Goal: Navigation & Orientation: Find specific page/section

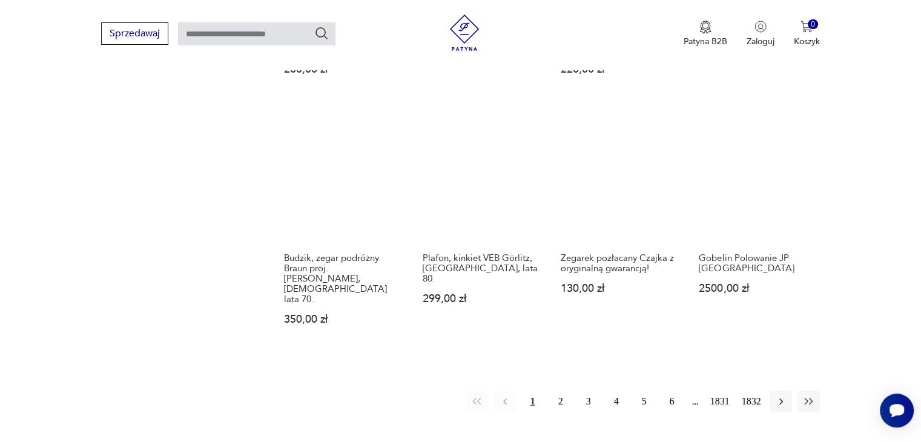
scroll to position [1097, 0]
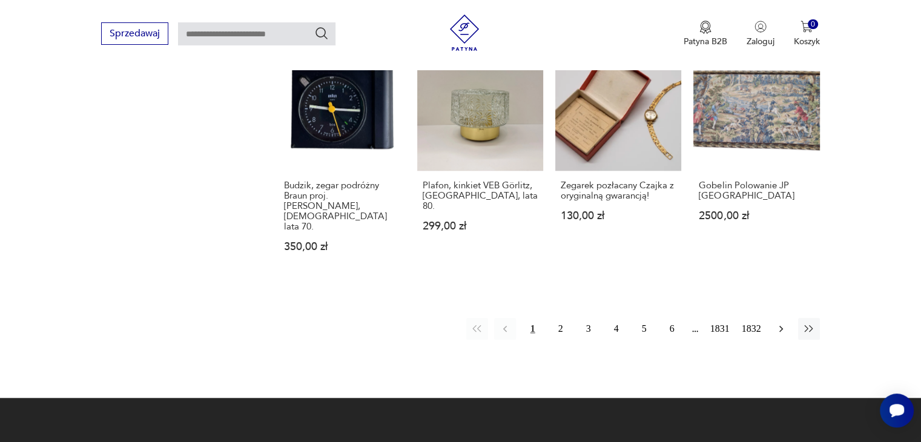
click at [775, 323] on icon "button" at bounding box center [781, 329] width 12 height 12
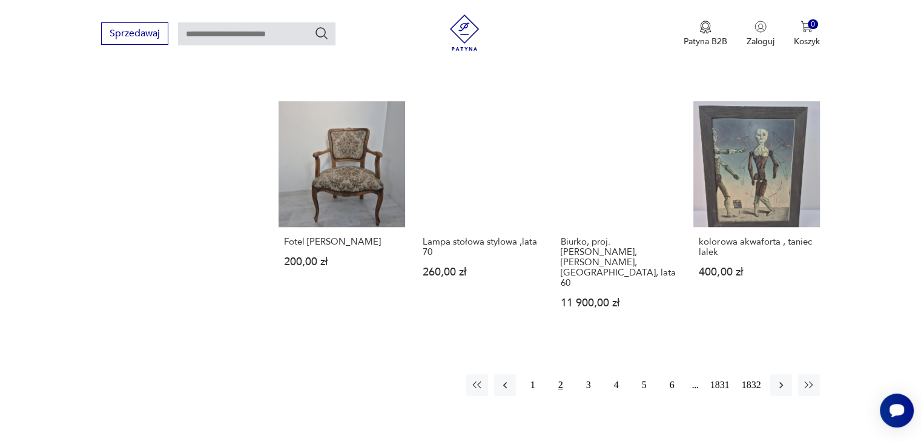
scroll to position [976, 0]
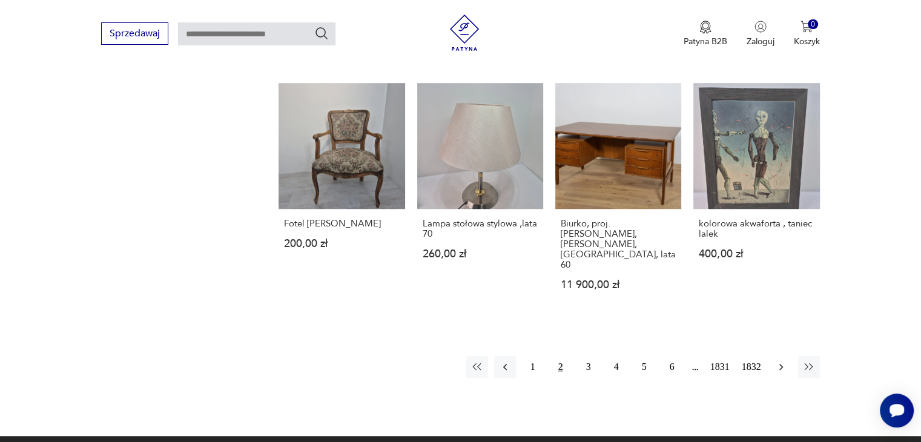
click at [785, 361] on icon "button" at bounding box center [781, 367] width 12 height 12
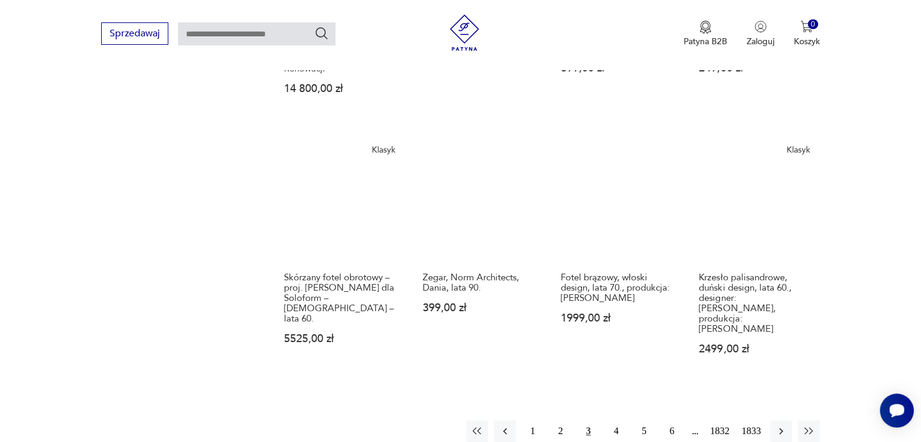
scroll to position [1017, 0]
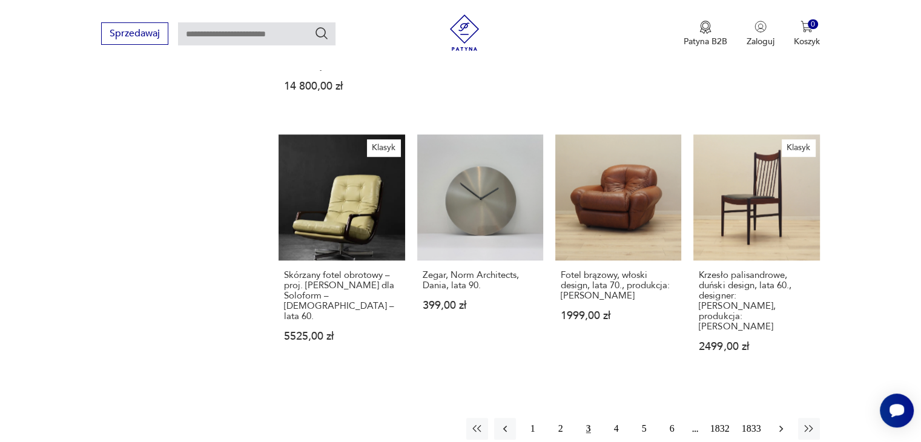
click at [779, 423] on icon "button" at bounding box center [781, 429] width 12 height 12
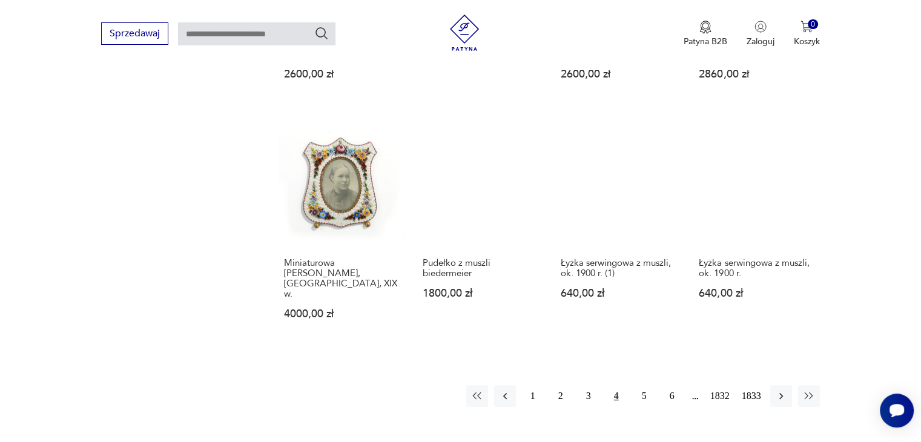
scroll to position [1005, 0]
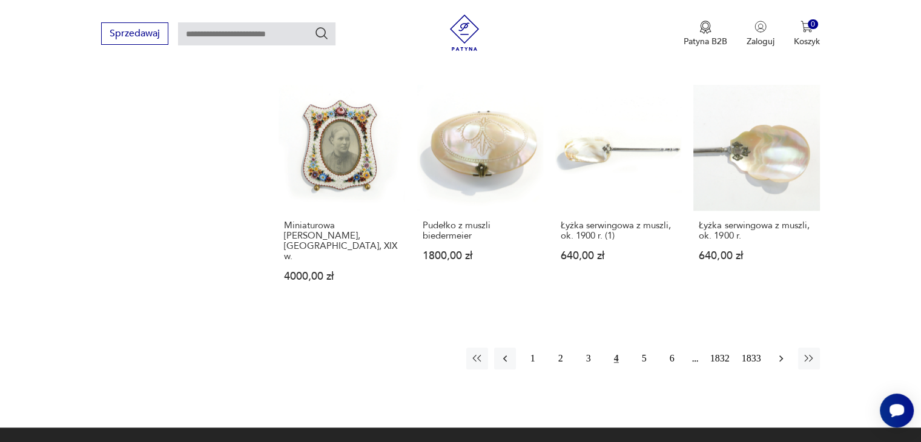
click at [780, 355] on icon "button" at bounding box center [781, 358] width 4 height 7
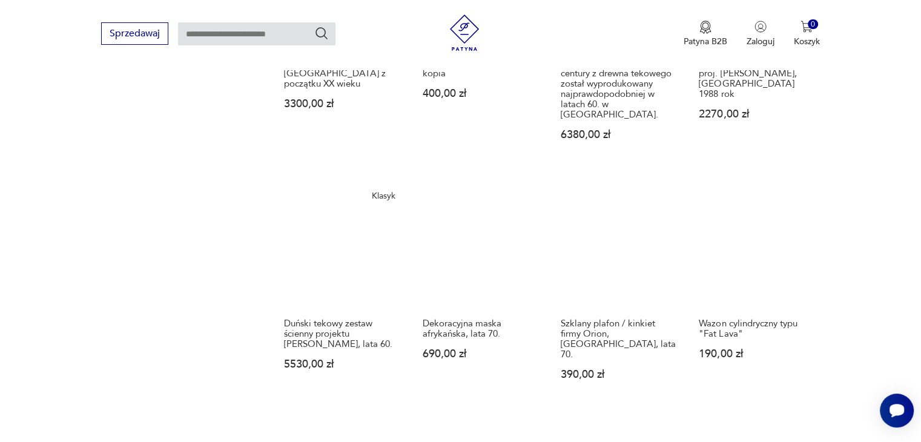
scroll to position [963, 0]
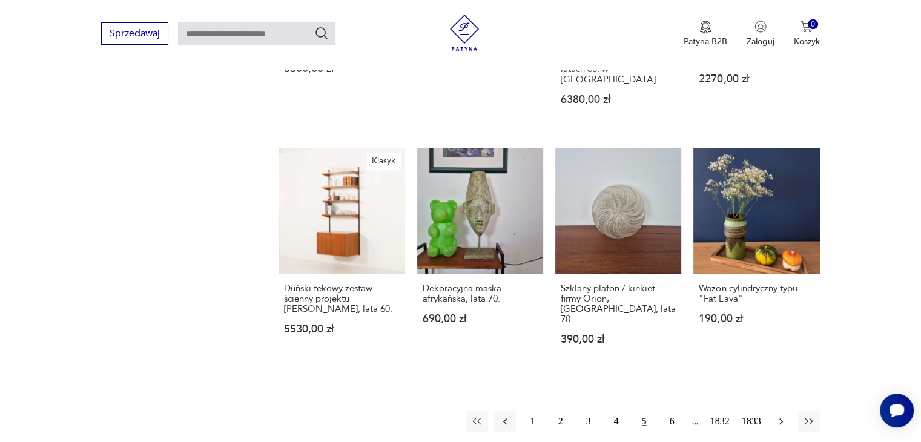
click at [782, 415] on icon "button" at bounding box center [781, 421] width 12 height 12
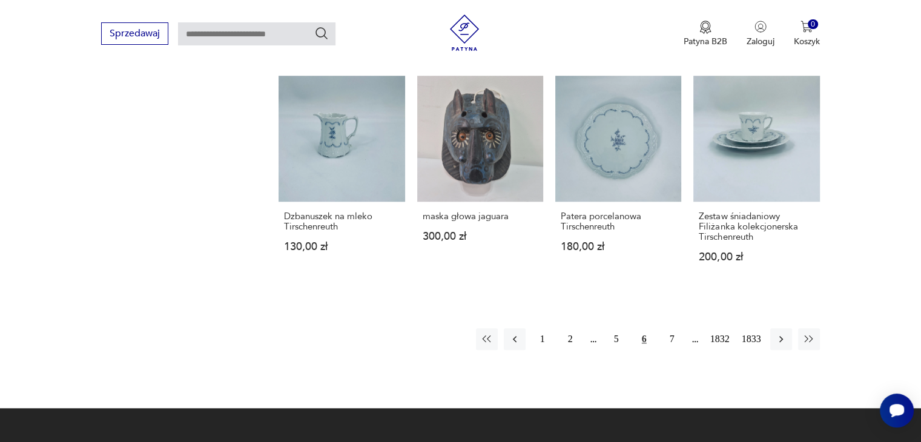
scroll to position [1022, 0]
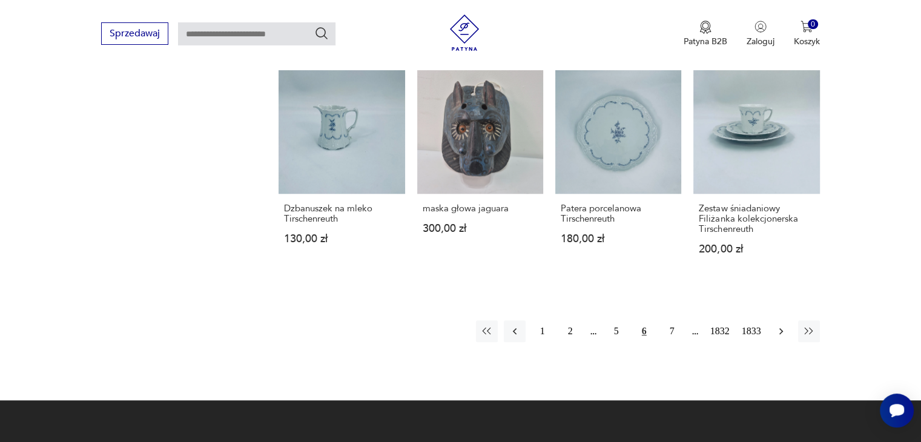
click at [780, 328] on icon "button" at bounding box center [781, 331] width 12 height 12
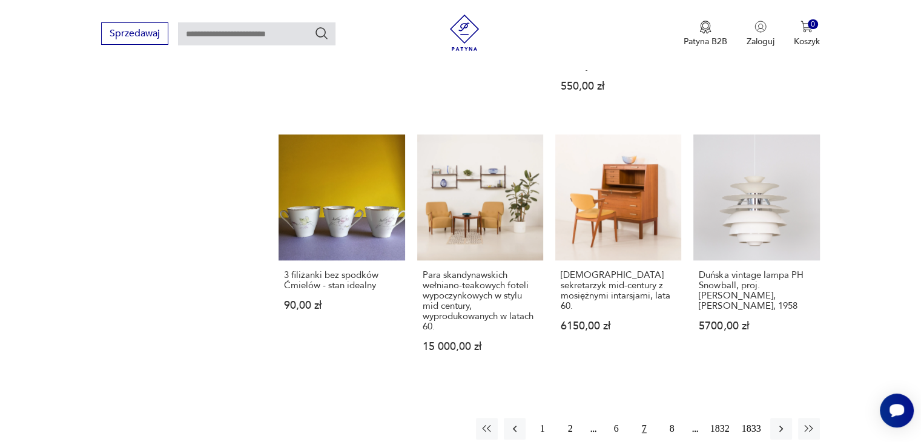
scroll to position [957, 0]
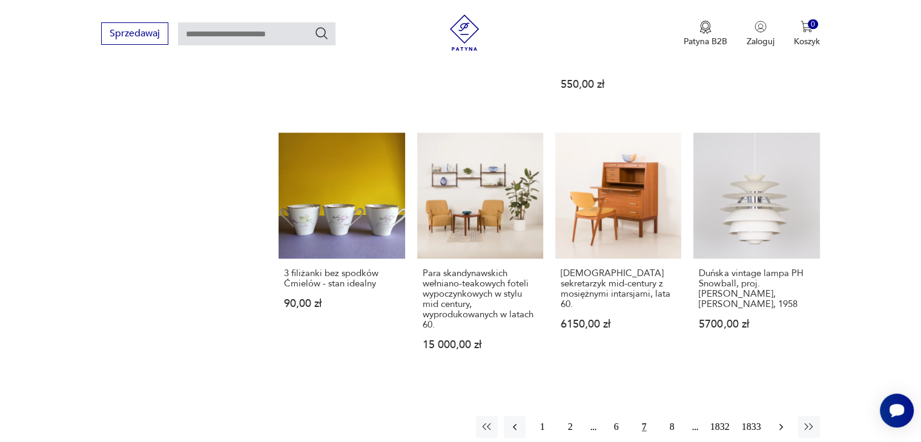
click at [785, 421] on icon "button" at bounding box center [781, 427] width 12 height 12
